Goal: Task Accomplishment & Management: Use online tool/utility

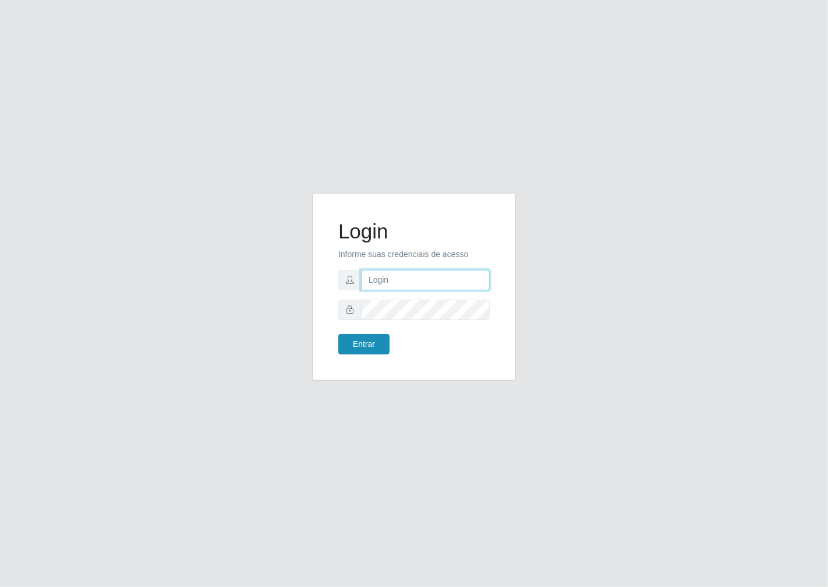
type input "janaina@iwof"
click at [359, 347] on button "Entrar" at bounding box center [363, 344] width 51 height 20
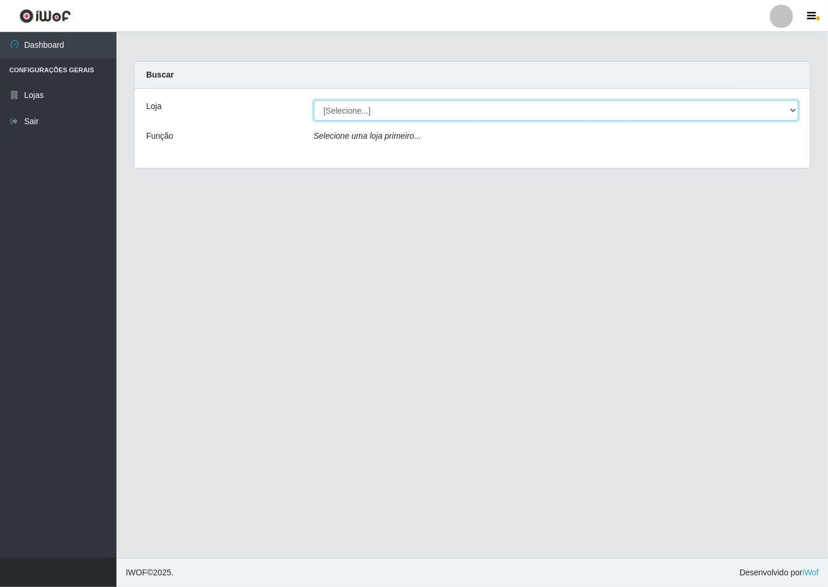
click at [794, 109] on select "[Selecione...] Minimercado Filezão" at bounding box center [556, 110] width 485 height 20
select select "204"
click at [314, 100] on select "[Selecione...] Minimercado Filezão" at bounding box center [556, 110] width 485 height 20
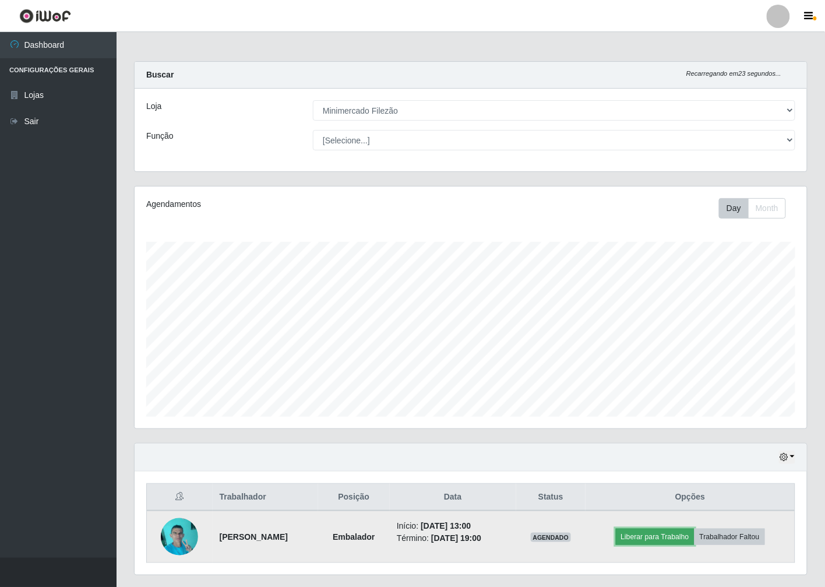
click at [667, 539] on button "Liberar para Trabalho" at bounding box center [655, 536] width 79 height 16
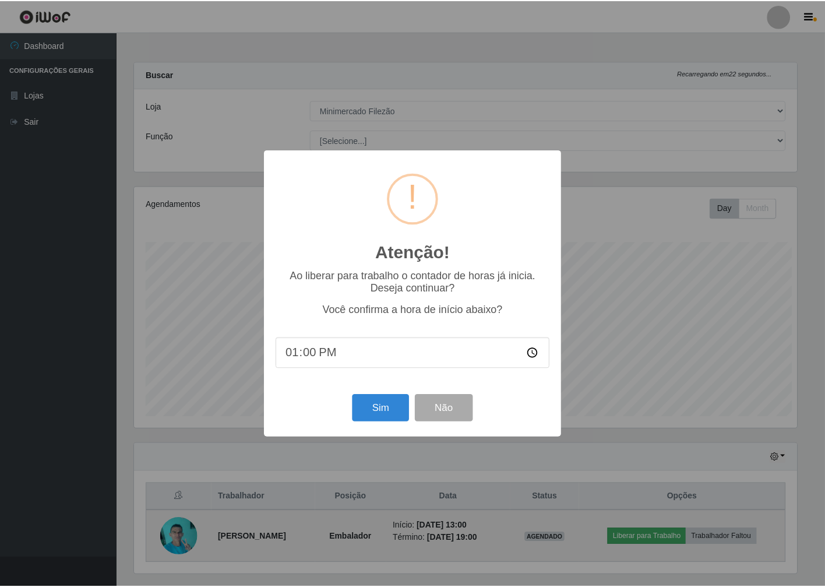
scroll to position [241, 665]
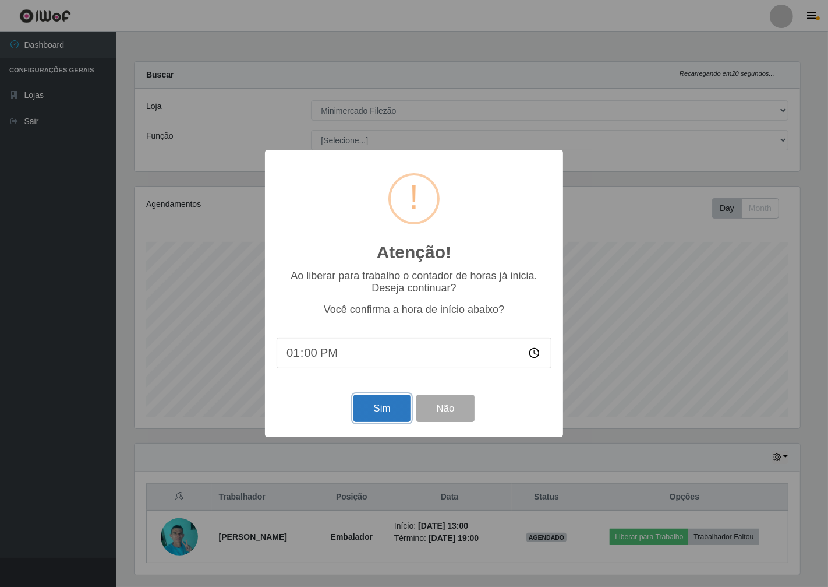
click at [396, 414] on button "Sim" at bounding box center [382, 407] width 56 height 27
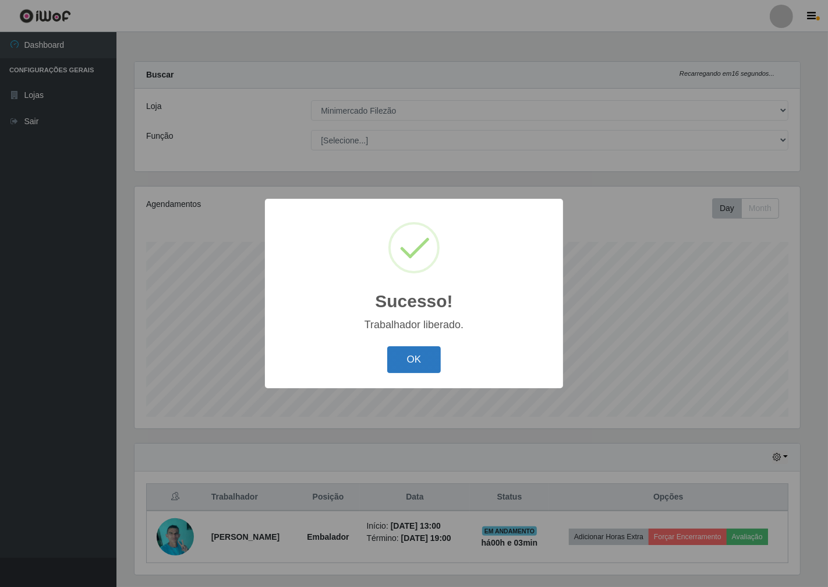
click at [433, 350] on button "OK" at bounding box center [414, 359] width 54 height 27
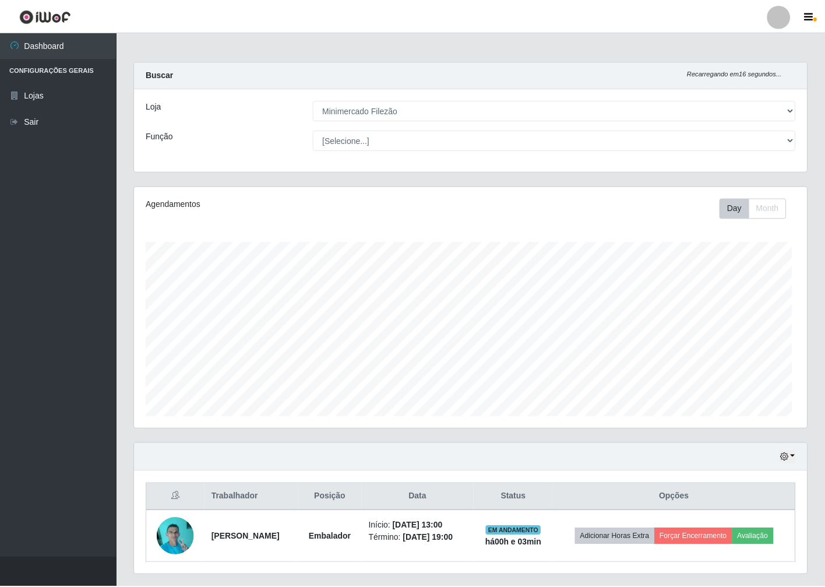
scroll to position [241, 672]
